Goal: Information Seeking & Learning: Learn about a topic

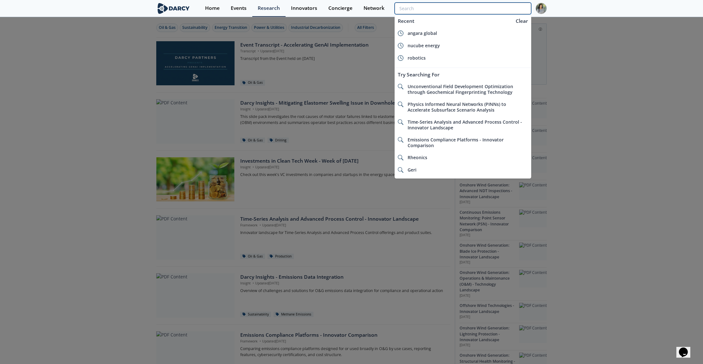
click at [491, 13] on input "search" at bounding box center [462, 9] width 137 height 12
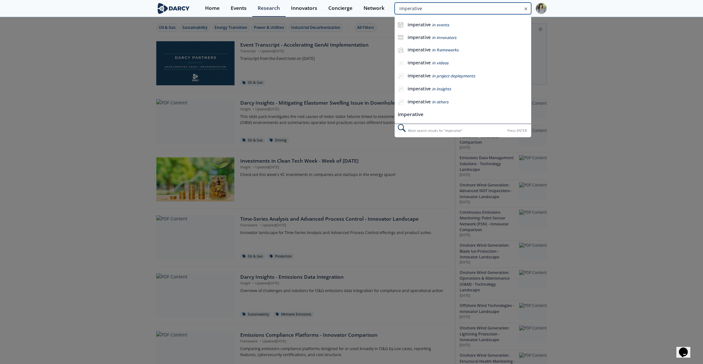
type input "imperative"
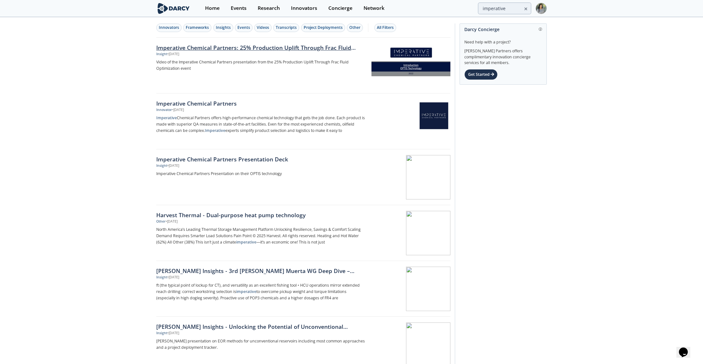
click at [199, 48] on div "Imperative Chemical Partners: 25% Production Uplift Through Frac Fluid Optimiza…" at bounding box center [261, 47] width 210 height 8
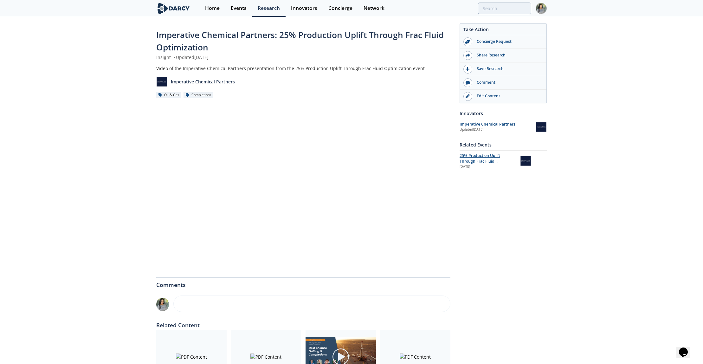
click at [468, 160] on span "25% Production Uplift Through Frac Fluid Optimization" at bounding box center [479, 161] width 41 height 17
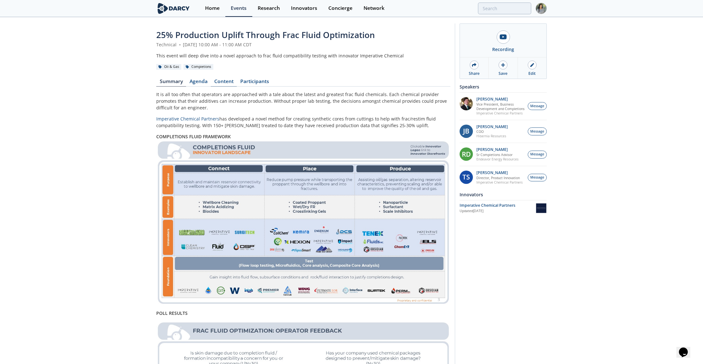
click at [221, 82] on link "Content" at bounding box center [224, 83] width 26 height 8
